Goal: Register for event/course

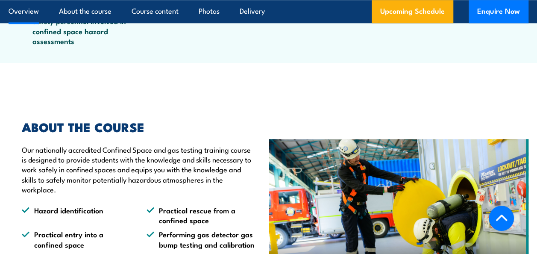
scroll to position [294, 0]
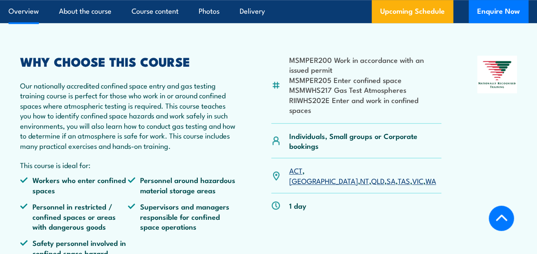
click at [386, 175] on link "SA" at bounding box center [390, 180] width 9 height 10
click at [412, 175] on link "VIC" at bounding box center [417, 180] width 11 height 10
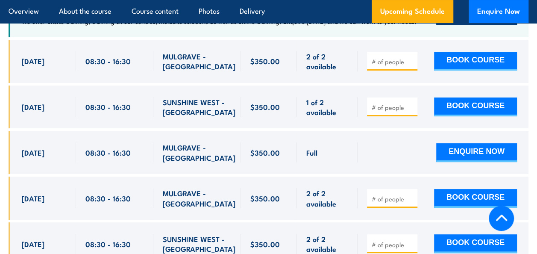
scroll to position [1670, 0]
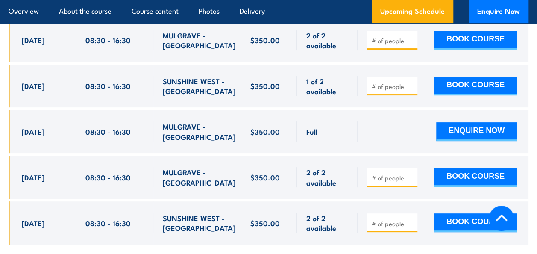
drag, startPoint x: 20, startPoint y: 209, endPoint x: 65, endPoint y: 209, distance: 44.4
click at [65, 209] on div "[DATE] 08:30 - 08:30" at bounding box center [42, 222] width 67 height 43
copy span "[DATE]"
